Goal: Information Seeking & Learning: Learn about a topic

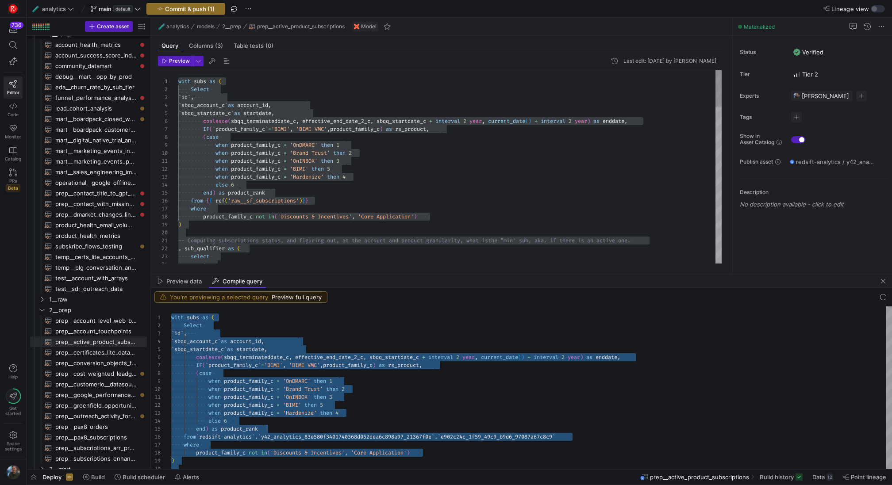
scroll to position [56, 121]
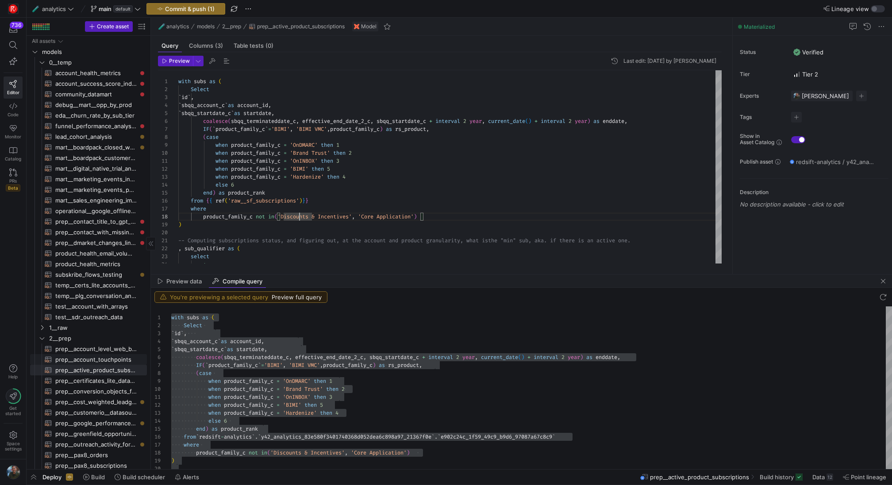
scroll to position [151, 0]
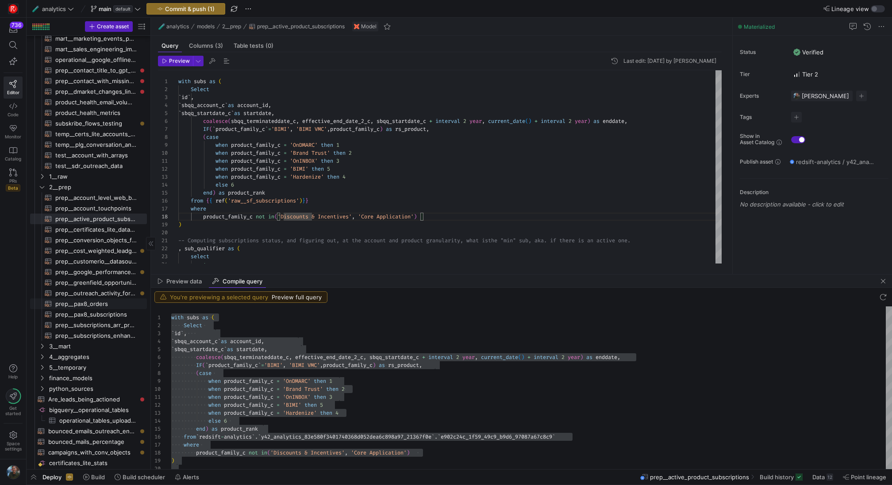
click at [111, 308] on span "prep__pax8_orders​​​​​​​​​​" at bounding box center [95, 304] width 81 height 10
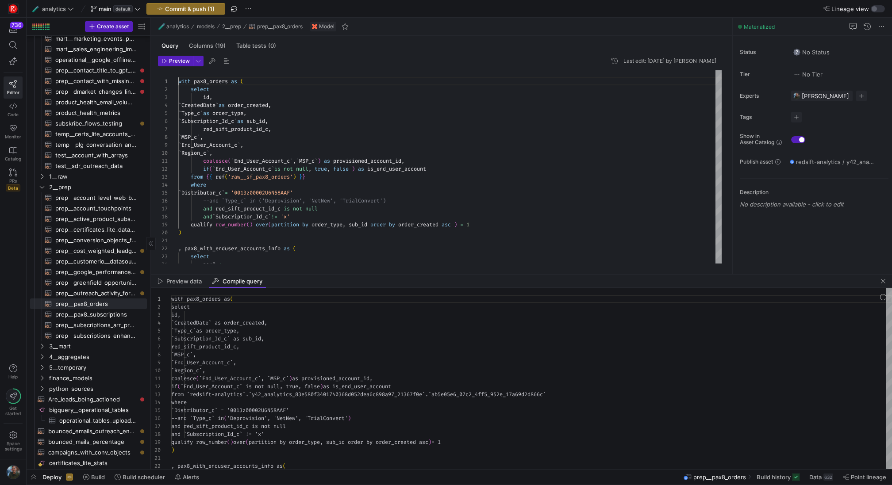
scroll to position [80, 0]
click at [187, 277] on div "Preview data" at bounding box center [179, 281] width 51 height 13
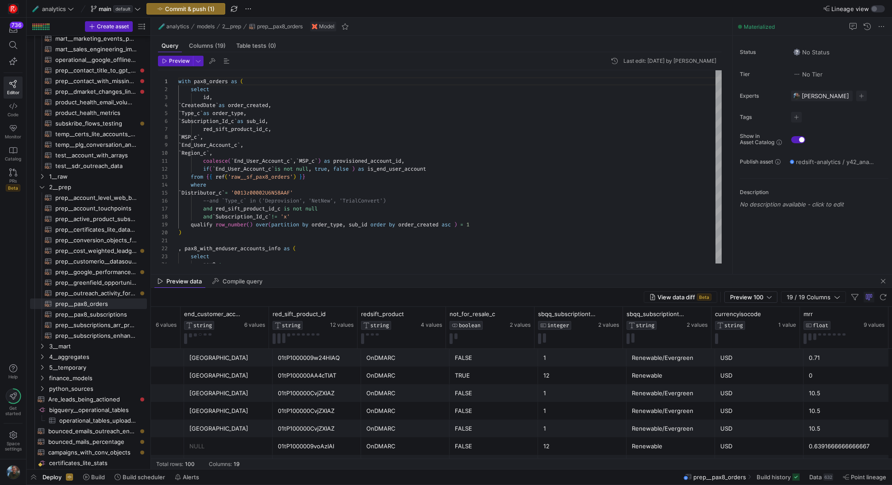
scroll to position [0, 587]
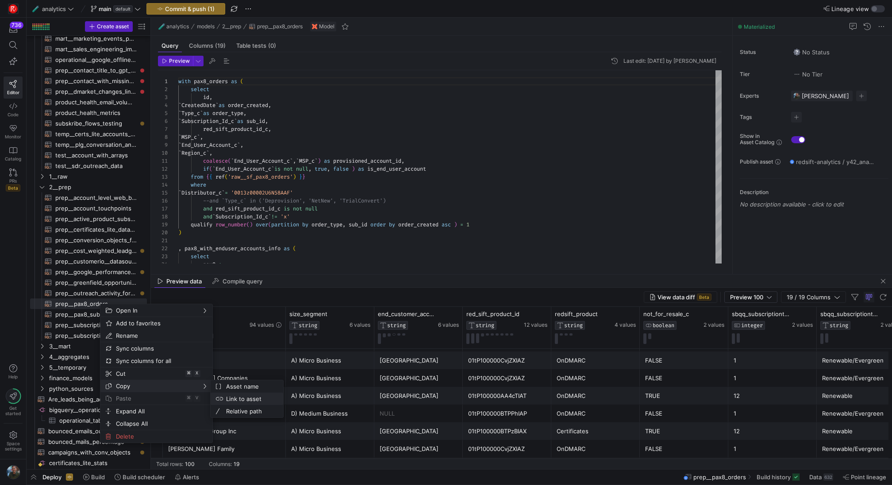
click at [253, 400] on span "Link to asset" at bounding box center [250, 399] width 54 height 12
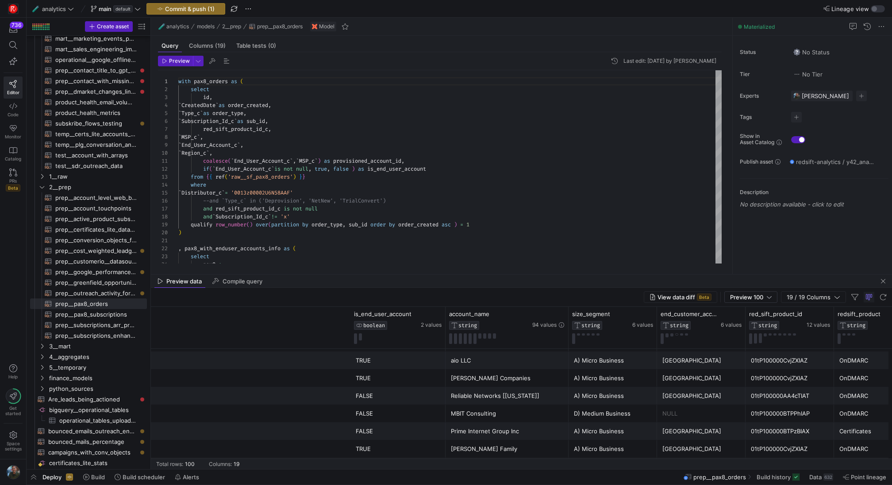
scroll to position [0, 434]
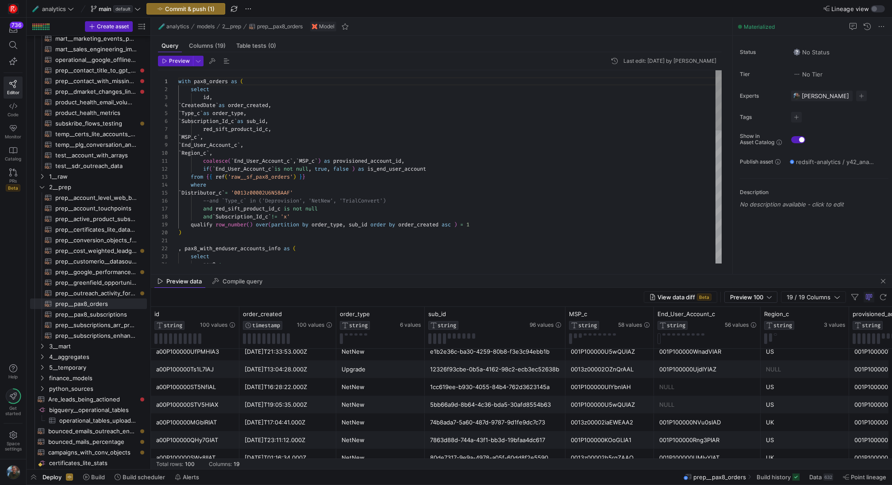
type textarea "coalesce(`End_User_Account_c`, `MSP_c`) as provisioned_account_id, if( `End_Use…"
click at [396, 197] on div "with pax8_orders as ( select id , ` CreatedDate ` as order_created , ` Type_c `…" at bounding box center [449, 380] width 543 height 620
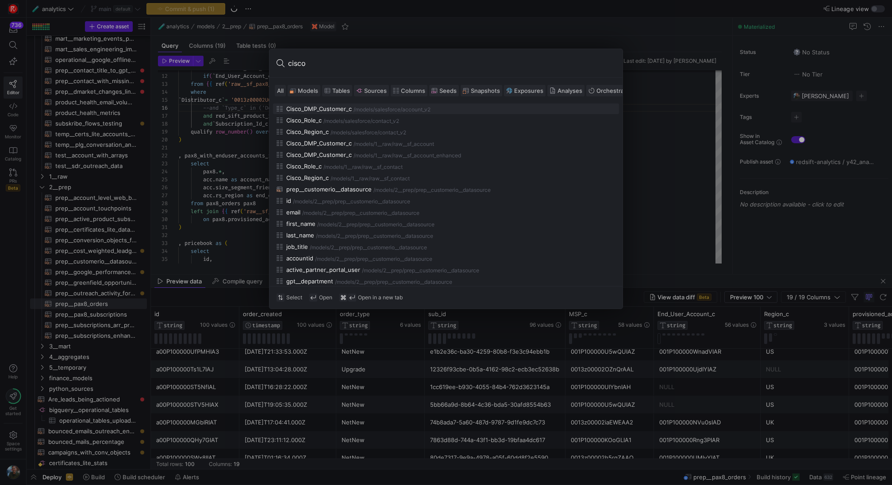
type input "cisco"
click at [300, 85] on span at bounding box center [304, 90] width 32 height 11
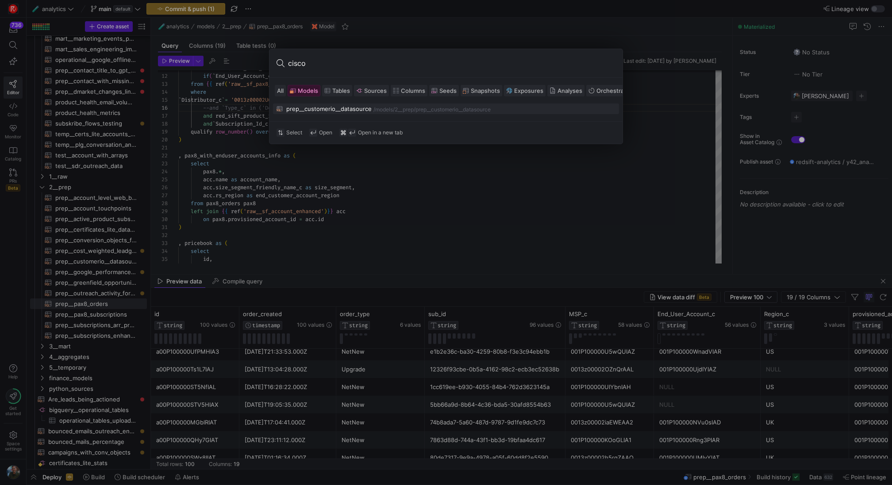
click at [332, 108] on div "prep__customerio__datasource" at bounding box center [328, 108] width 85 height 7
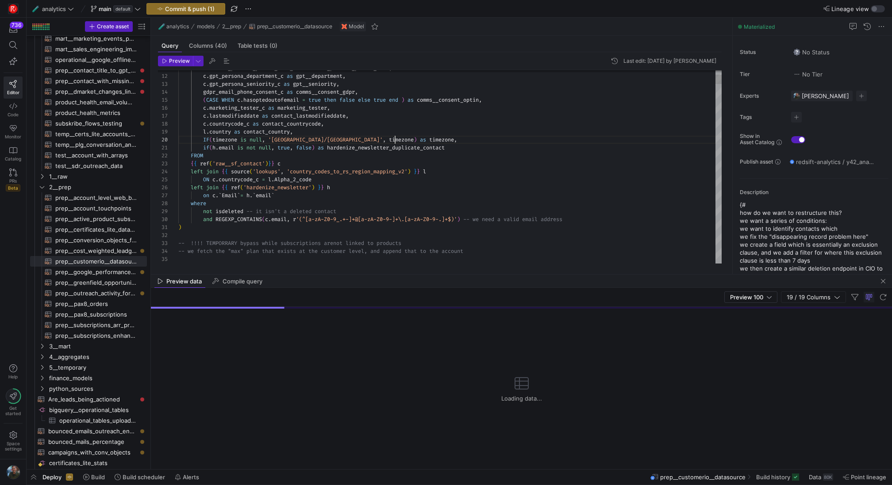
scroll to position [64, 217]
type textarea "if([DOMAIN_NAME] is not null, true, false) as hardenize_newsletter_duplicate_co…"
type textarea "ci"
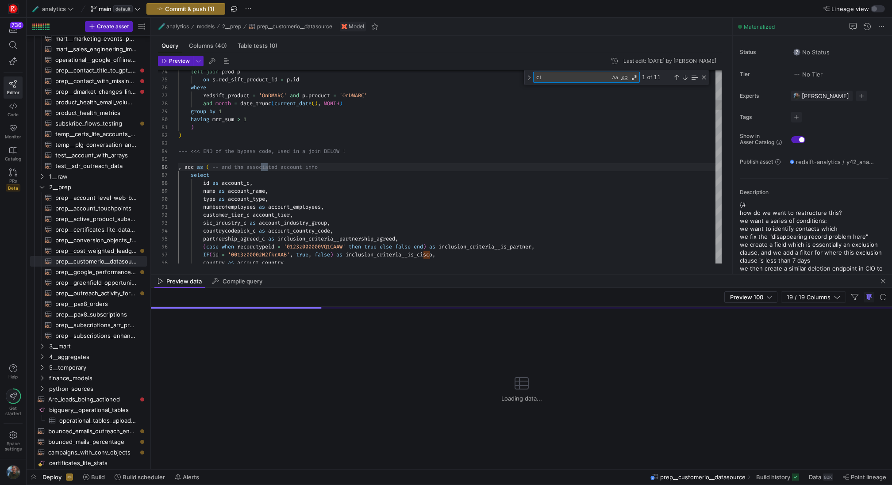
type textarea "numberofemployees as account_employees, customer_tier_c account_tier, sic_indus…"
type textarea "cisco"
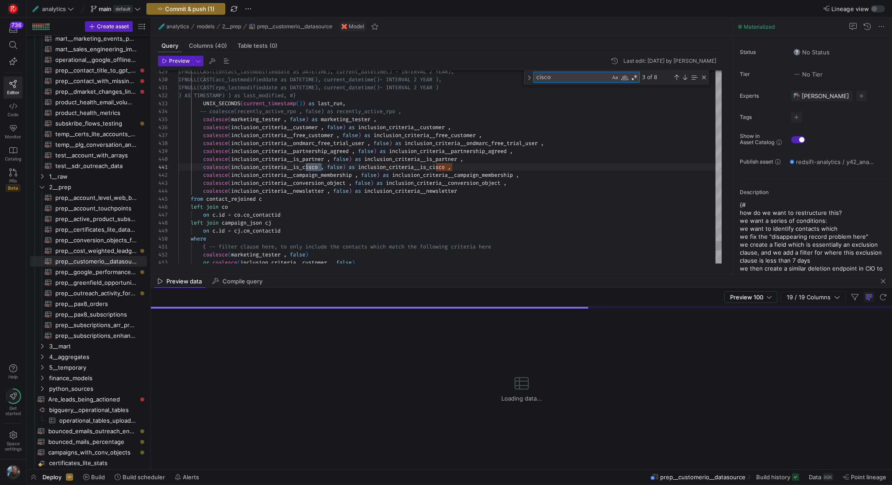
scroll to position [72, 143]
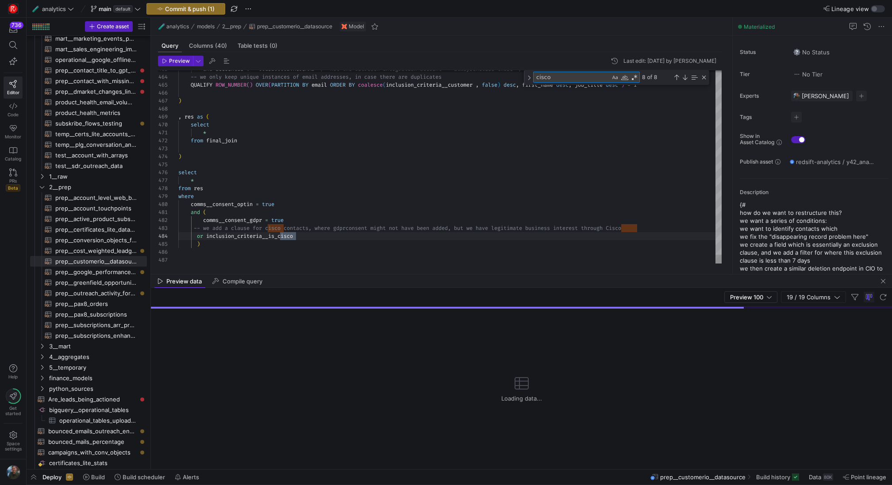
type textarea "numberofemployees as account_employees, customer_tier_c account_tier, sic_indus…"
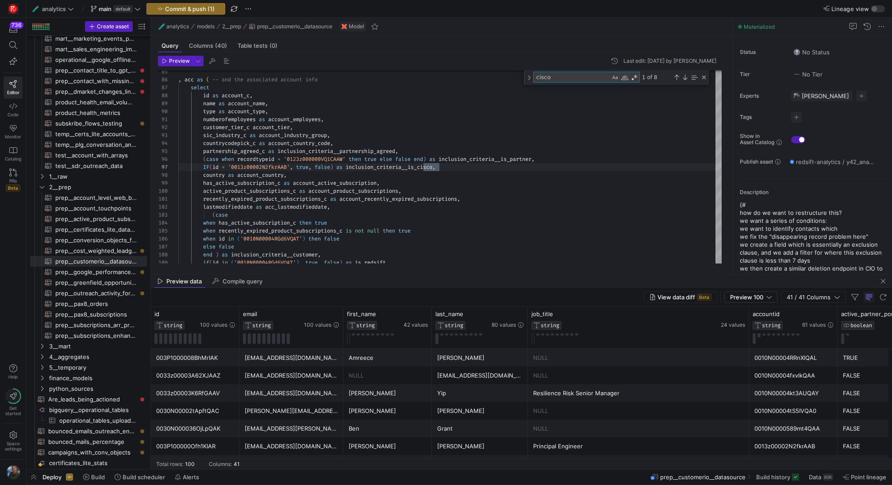
type textarea "cisco"
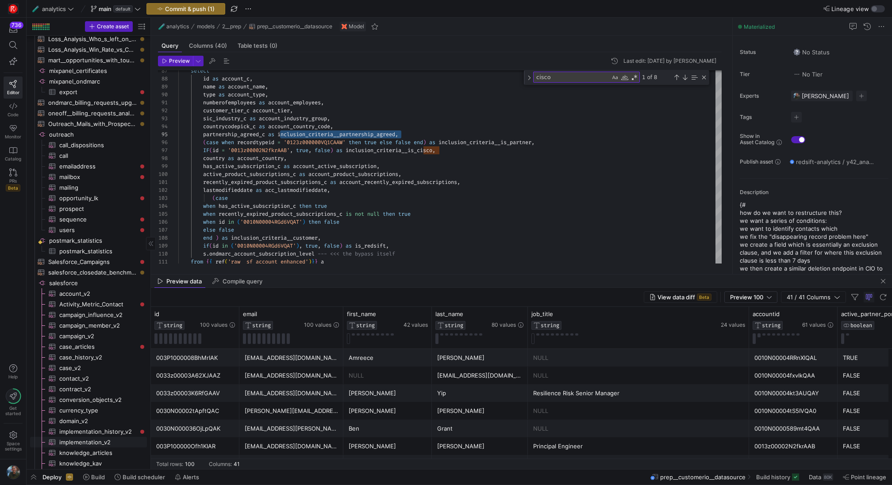
scroll to position [1392, 0]
